Goal: Task Accomplishment & Management: Manage account settings

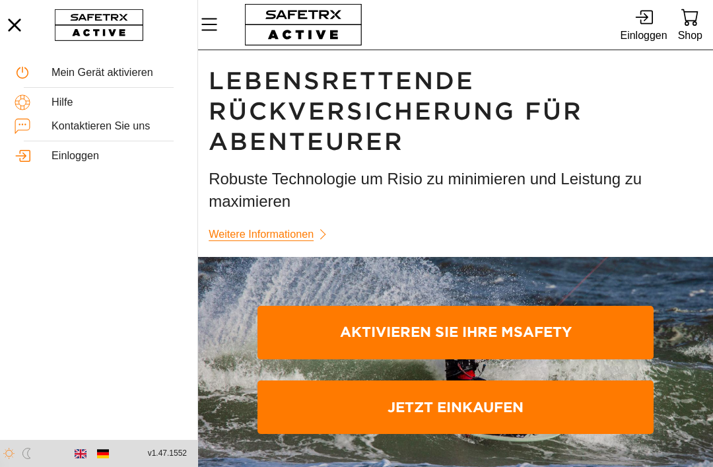
click at [79, 157] on div "Einloggen" at bounding box center [116, 155] width 131 height 13
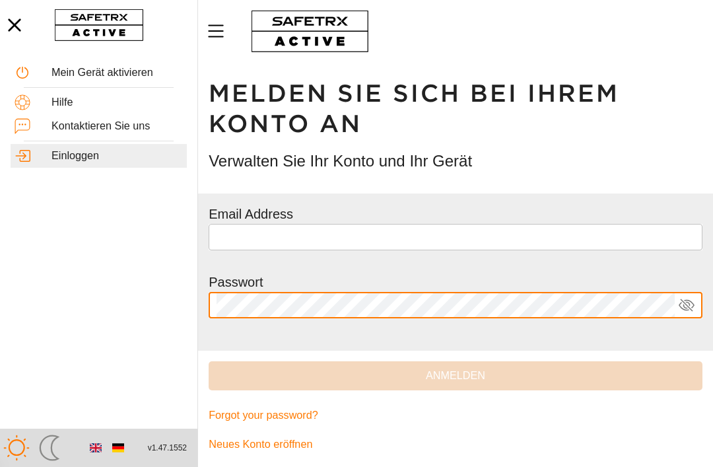
type input "**********"
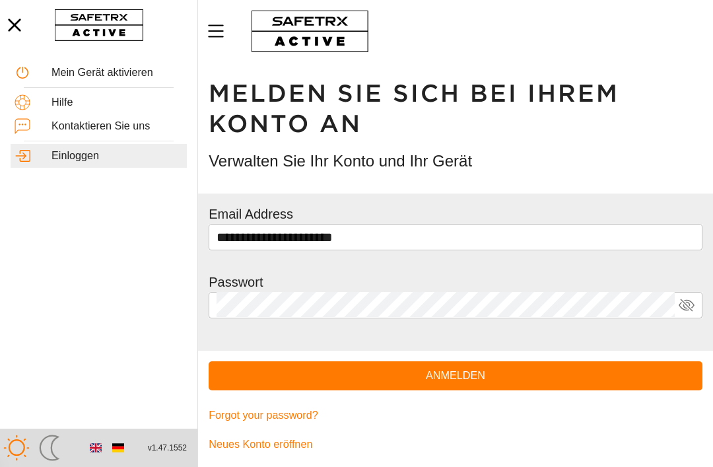
click at [605, 374] on span "Anmelden" at bounding box center [455, 375] width 473 height 18
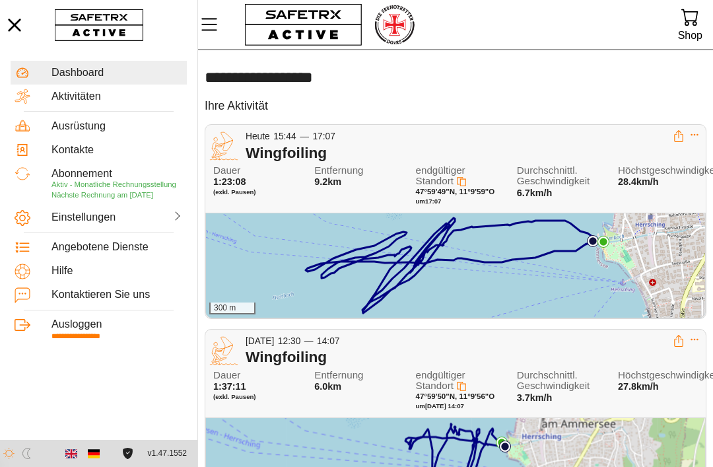
click at [567, 145] on div "Wingfoiling" at bounding box center [459, 153] width 427 height 18
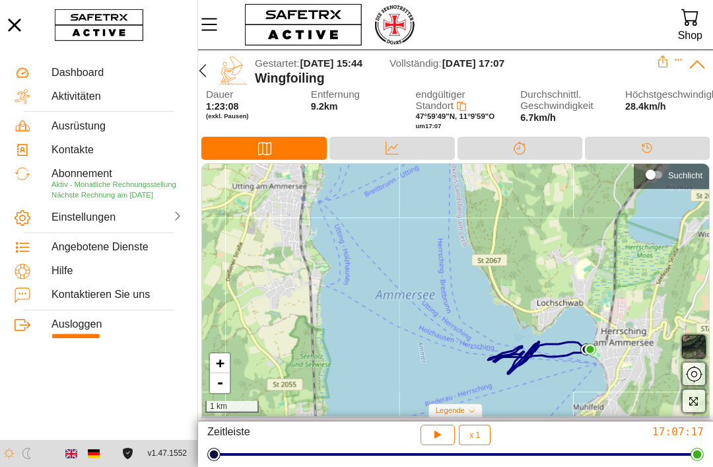
click at [385, 152] on icon at bounding box center [391, 147] width 13 height 13
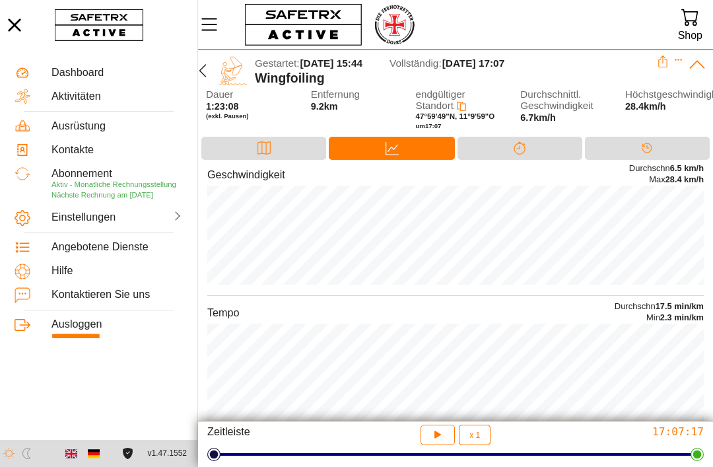
click at [203, 75] on icon "button" at bounding box center [202, 70] width 7 height 13
